Goal: Navigation & Orientation: Find specific page/section

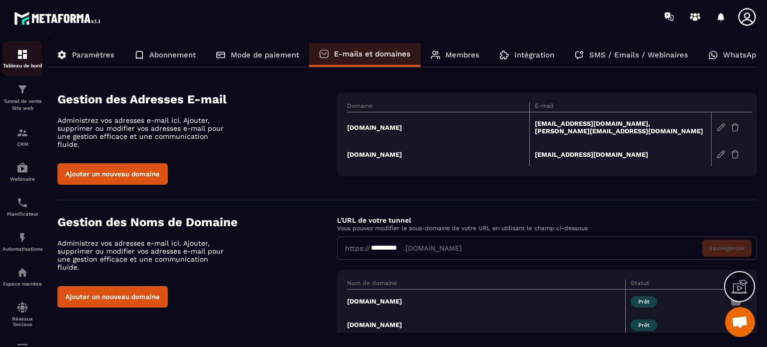
click at [28, 41] on link "Tableau de bord" at bounding box center [22, 58] width 40 height 35
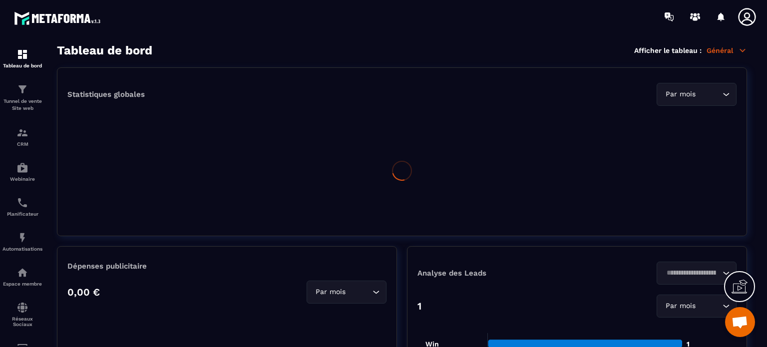
click at [749, 24] on icon at bounding box center [746, 16] width 17 height 17
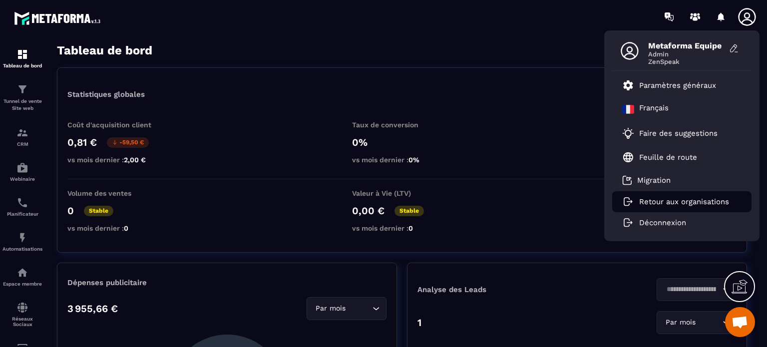
click at [657, 204] on p "Retour aux organisations" at bounding box center [684, 201] width 90 height 9
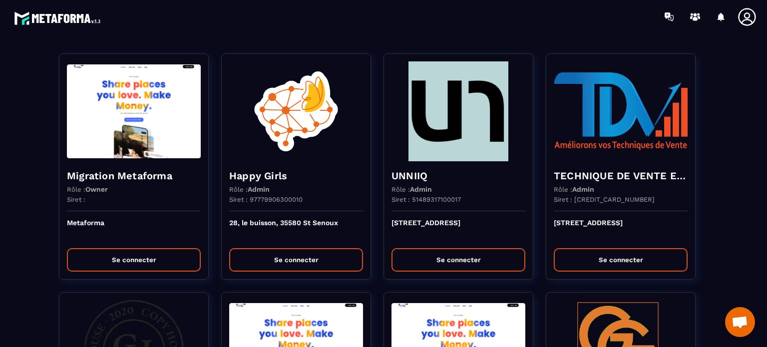
click at [343, 35] on section "Migration Metaforma Rôle : Owner Siret : Metaforma Se connecter Happy Girls Rôl…" at bounding box center [383, 190] width 767 height 314
click at [748, 17] on icon at bounding box center [746, 16] width 17 height 17
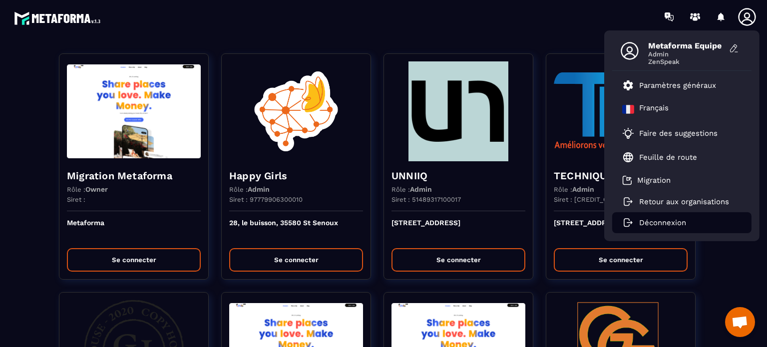
click at [656, 217] on li "Déconnexion" at bounding box center [681, 222] width 139 height 21
